Goal: Task Accomplishment & Management: Manage account settings

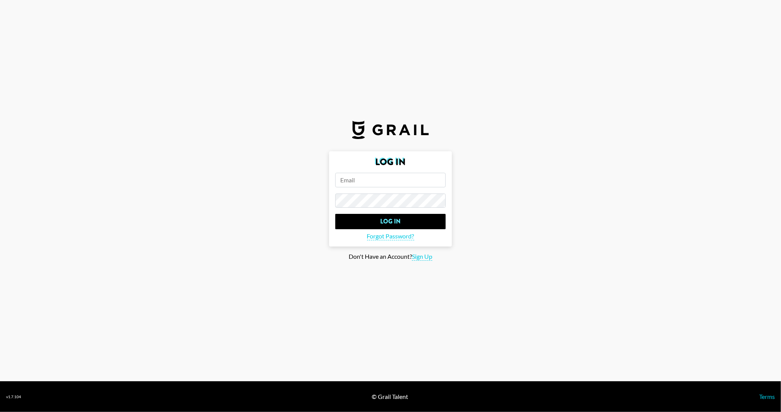
click at [356, 182] on input "email" at bounding box center [390, 180] width 111 height 15
paste input "Scarlettandtiania@gmail.com"
type input "Scarlettandtiania@gmail.com"
click at [373, 216] on input "Log In" at bounding box center [390, 221] width 111 height 15
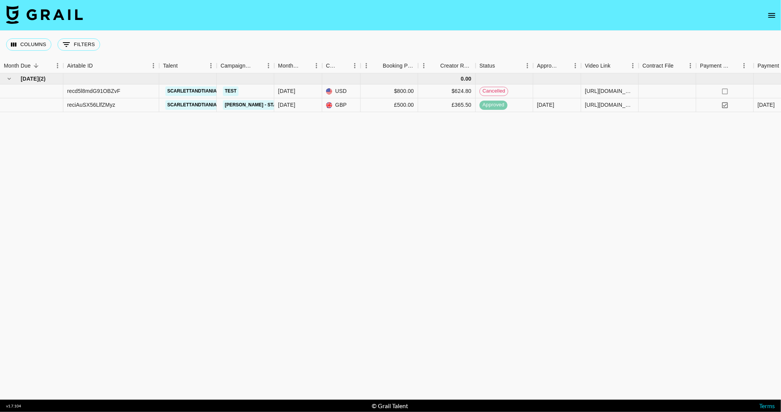
click at [768, 16] on icon "open drawer" at bounding box center [772, 15] width 9 height 9
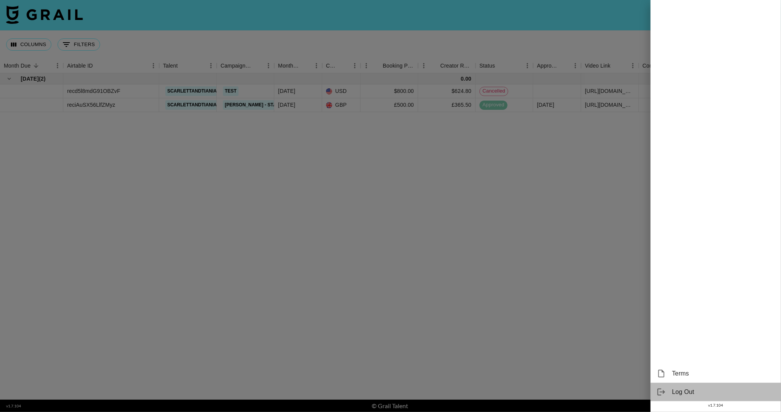
click at [670, 393] on div "Log Out" at bounding box center [716, 392] width 130 height 18
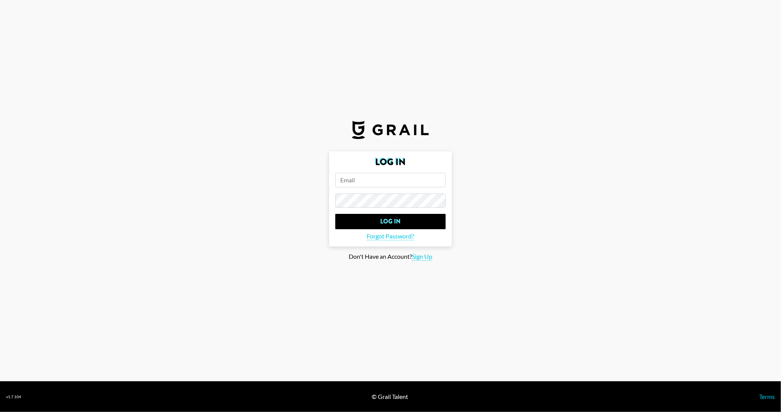
click at [365, 177] on input "email" at bounding box center [390, 180] width 111 height 15
paste input "[EMAIL_ADDRESS][DOMAIN_NAME]"
type input "[EMAIL_ADDRESS][DOMAIN_NAME]"
click at [350, 219] on input "Log In" at bounding box center [390, 221] width 111 height 15
